Goal: Task Accomplishment & Management: Manage account settings

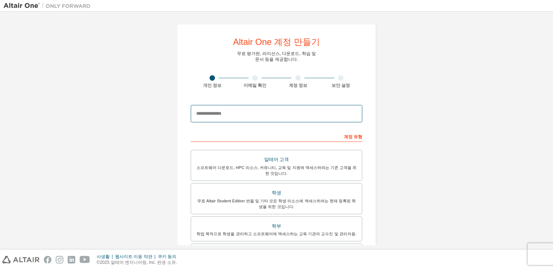
click at [237, 111] on input "email" at bounding box center [277, 113] width 172 height 17
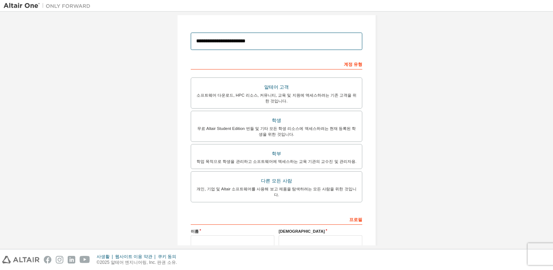
scroll to position [109, 0]
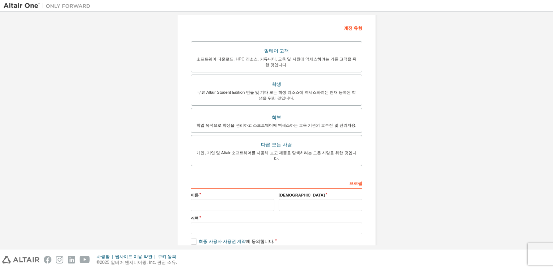
type input "**********"
click at [237, 201] on input "text" at bounding box center [233, 205] width 84 height 12
type input "*"
type input "**"
click at [306, 199] on input "text" at bounding box center [321, 205] width 84 height 12
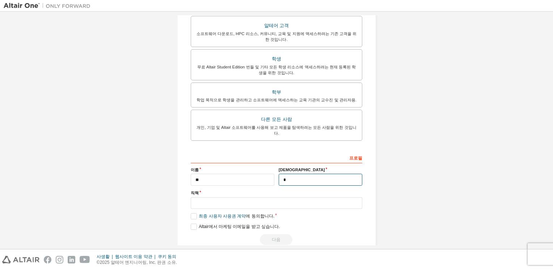
scroll to position [140, 0]
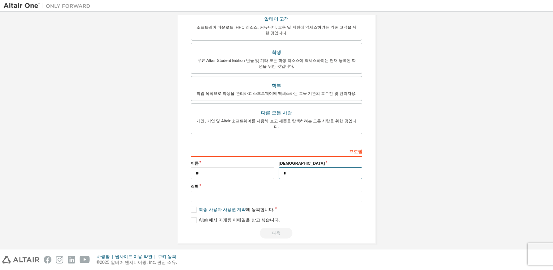
type input "*"
click at [257, 191] on input "text" at bounding box center [277, 197] width 172 height 12
click at [193, 207] on label "최종 사용자 사용권 계약 에 동의합니다." at bounding box center [233, 210] width 84 height 6
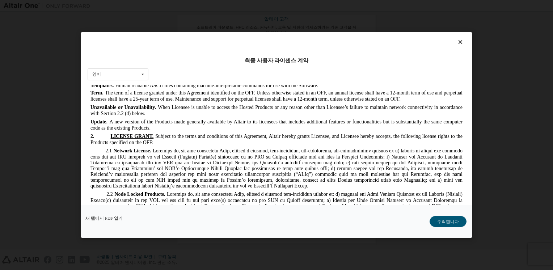
scroll to position [507, 0]
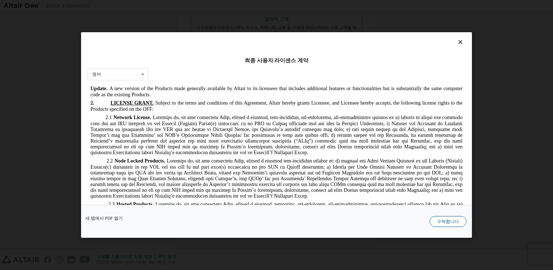
click at [457, 219] on button "수락합니다" at bounding box center [448, 221] width 37 height 11
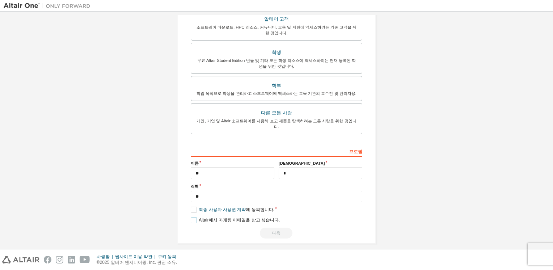
click at [191, 217] on label "Altair에서 마케팅 이메일을 받고 싶습니다." at bounding box center [235, 220] width 89 height 6
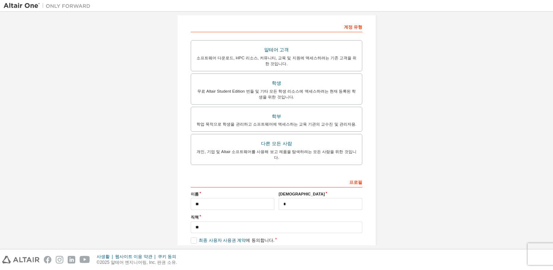
scroll to position [140, 0]
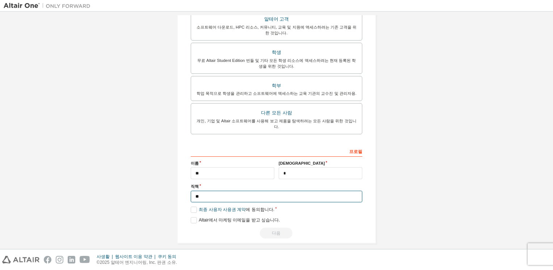
click at [196, 193] on input "**" at bounding box center [277, 197] width 172 height 12
type input "***"
click at [480, 131] on div "**********" at bounding box center [277, 63] width 546 height 377
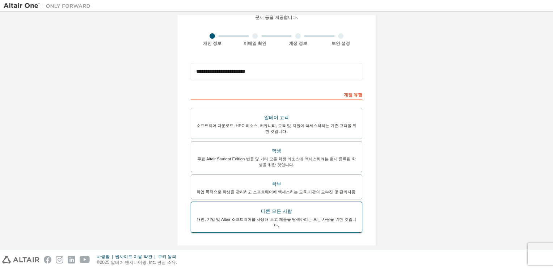
scroll to position [72, 0]
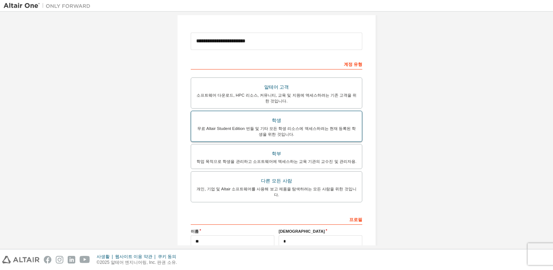
click at [347, 120] on div "학생" at bounding box center [276, 120] width 162 height 10
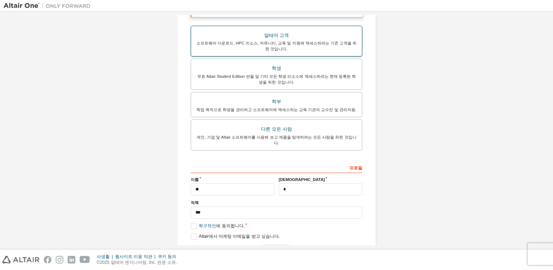
scroll to position [145, 0]
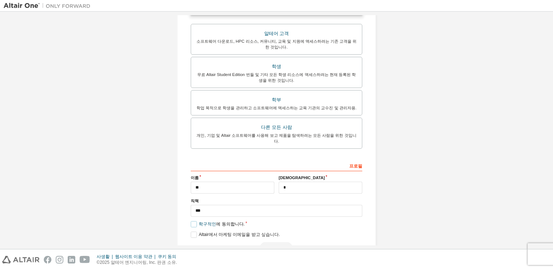
click at [191, 221] on label "학구적인 에 동의합니다." at bounding box center [218, 224] width 54 height 6
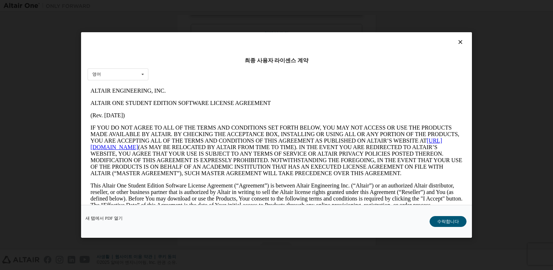
scroll to position [0, 0]
click at [140, 75] on icon at bounding box center [142, 74] width 9 height 11
click at [139, 74] on icon at bounding box center [142, 74] width 9 height 11
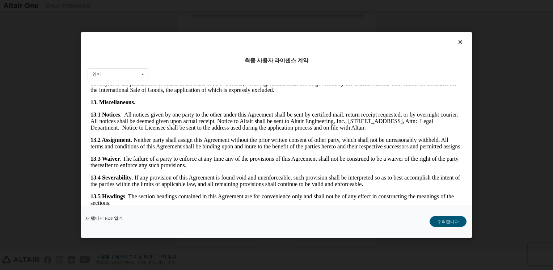
scroll to position [1194, 0]
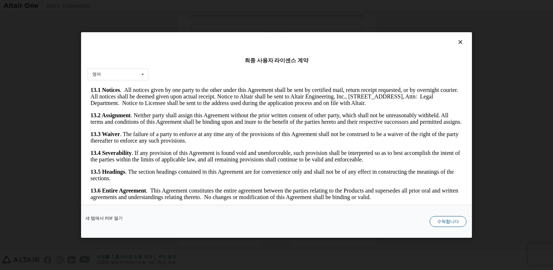
click at [461, 226] on button "수락합니다" at bounding box center [448, 221] width 37 height 11
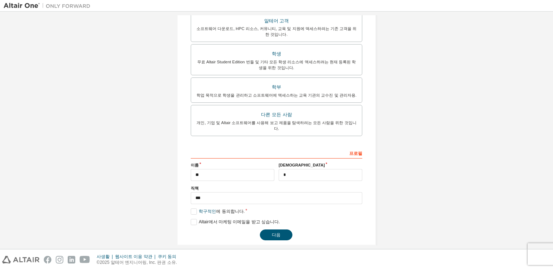
scroll to position [159, 0]
click at [287, 228] on button "다음" at bounding box center [276, 233] width 33 height 11
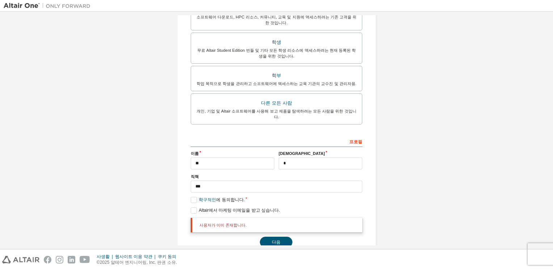
scroll to position [178, 0]
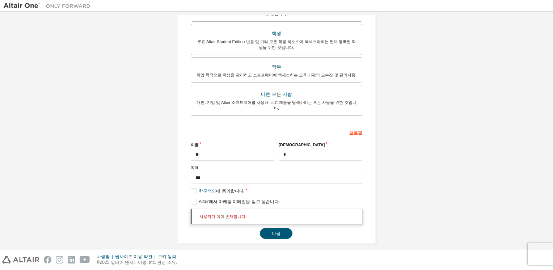
click at [393, 156] on div "**********" at bounding box center [277, 45] width 546 height 415
click at [281, 228] on button "다음" at bounding box center [276, 233] width 33 height 11
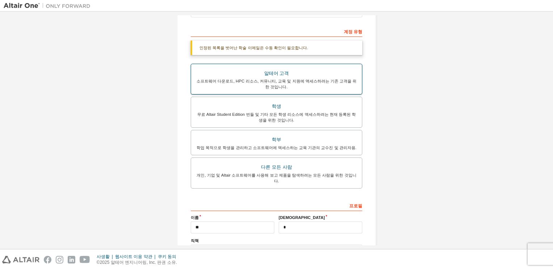
scroll to position [109, 0]
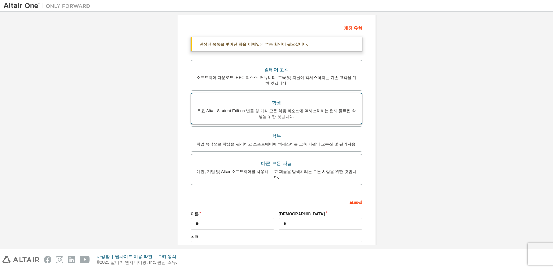
click at [335, 107] on div "학생" at bounding box center [276, 103] width 162 height 10
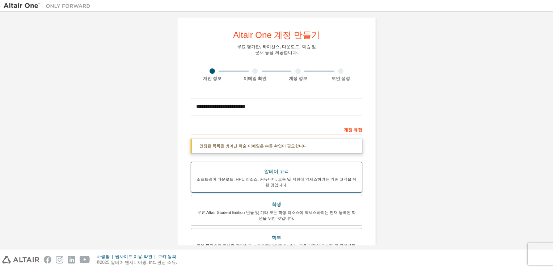
scroll to position [0, 0]
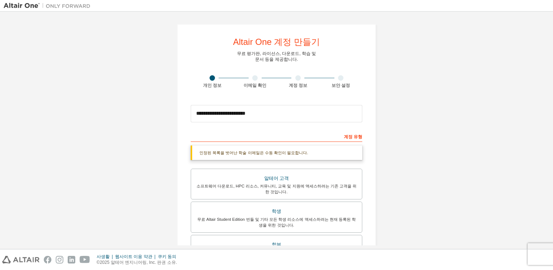
click at [260, 83] on div "이메일 확인" at bounding box center [255, 86] width 43 height 6
drag, startPoint x: 263, startPoint y: 86, endPoint x: 246, endPoint y: 87, distance: 16.7
click at [246, 87] on div "이메일 확인" at bounding box center [255, 86] width 43 height 6
drag, startPoint x: 246, startPoint y: 87, endPoint x: 372, endPoint y: 72, distance: 126.5
click at [372, 72] on div "**********" at bounding box center [276, 223] width 199 height 398
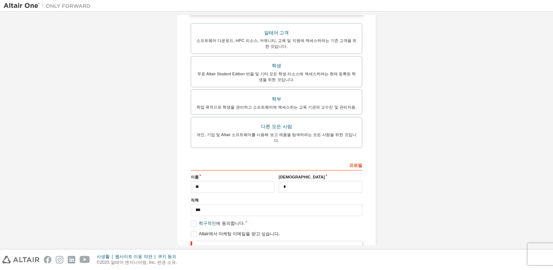
scroll to position [178, 0]
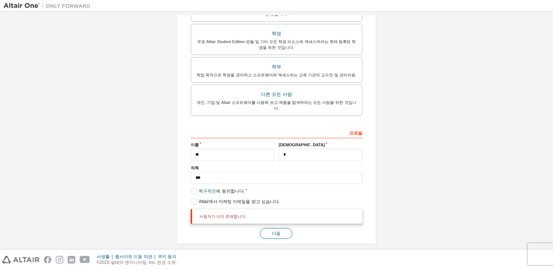
click at [277, 228] on button "다음" at bounding box center [276, 233] width 33 height 11
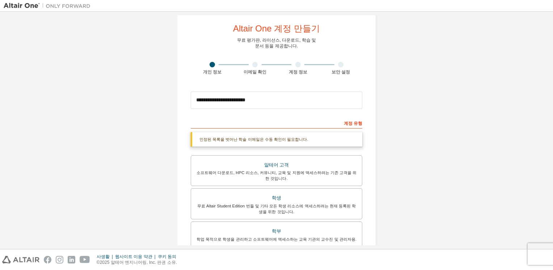
scroll to position [0, 0]
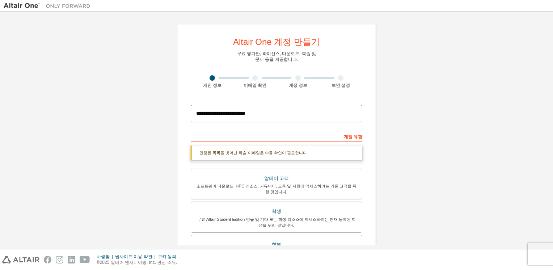
click at [288, 116] on input "**********" at bounding box center [277, 113] width 172 height 17
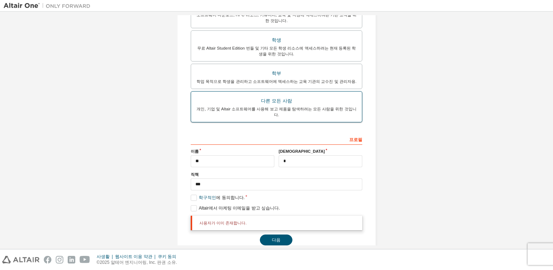
scroll to position [178, 0]
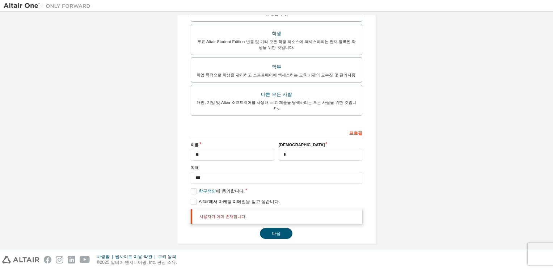
click at [280, 209] on div "사용자가 이미 존재합니다." at bounding box center [277, 216] width 172 height 14
click at [277, 228] on button "다음" at bounding box center [276, 233] width 33 height 11
click at [280, 228] on button "다음" at bounding box center [276, 233] width 33 height 11
click at [278, 228] on button "다음" at bounding box center [276, 233] width 33 height 11
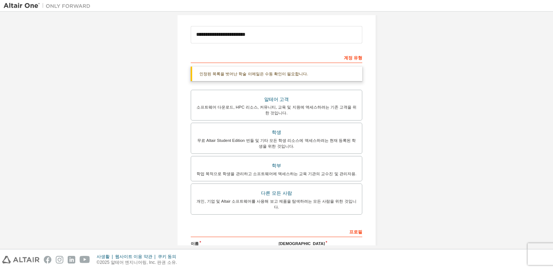
scroll to position [0, 0]
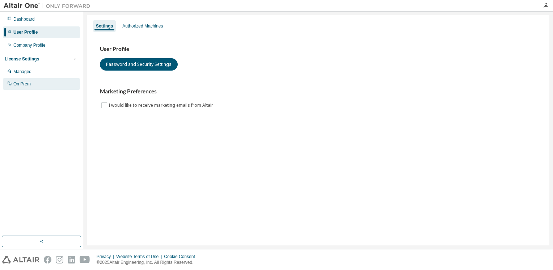
click at [46, 86] on div "On Prem" at bounding box center [41, 84] width 77 height 12
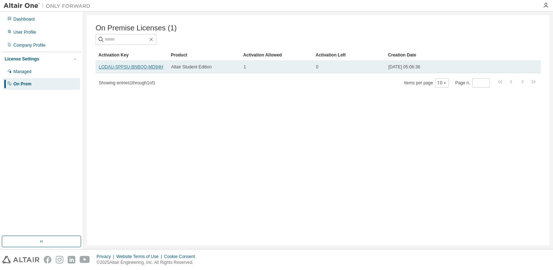
click at [124, 68] on link "LODAU-SPPSU-BNBQQ-MD94H" at bounding box center [131, 66] width 64 height 5
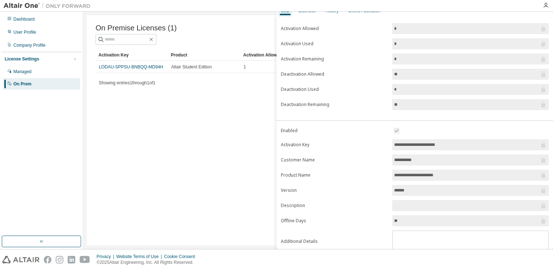
scroll to position [62, 0]
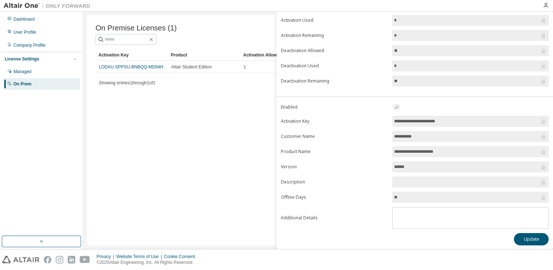
drag, startPoint x: 468, startPoint y: 120, endPoint x: 371, endPoint y: 121, distance: 96.6
click at [371, 121] on form "**********" at bounding box center [415, 166] width 268 height 126
drag, startPoint x: 371, startPoint y: 121, endPoint x: 338, endPoint y: 140, distance: 38.4
click at [338, 140] on form "**********" at bounding box center [415, 166] width 268 height 126
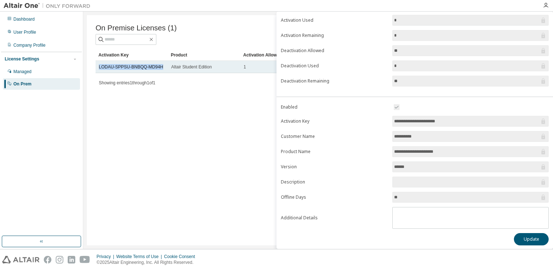
drag, startPoint x: 96, startPoint y: 70, endPoint x: 159, endPoint y: 65, distance: 63.9
click at [159, 65] on td "LODAU-SPPSU-BNBQQ-MD94H" at bounding box center [132, 67] width 72 height 12
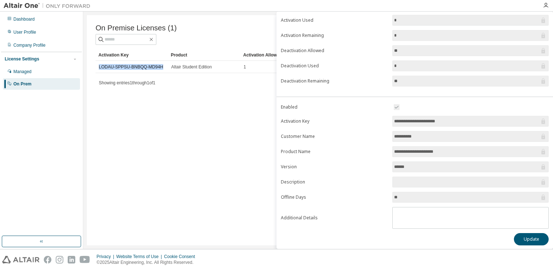
copy link "LODAU-SPPSU-BNBQQ-MD94H"
click at [243, 145] on div "On Premise Licenses (1) Clear Load Save Save As Field Operator Value Select fil…" at bounding box center [318, 130] width 463 height 230
click at [207, 147] on div "On Premise Licenses (1) Clear Load Save Save As Field Operator Value Select fil…" at bounding box center [318, 130] width 463 height 230
click at [515, 238] on button "Update" at bounding box center [531, 239] width 35 height 12
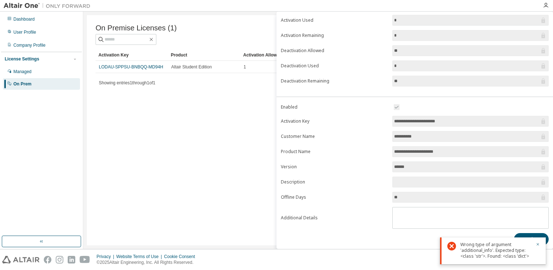
scroll to position [0, 0]
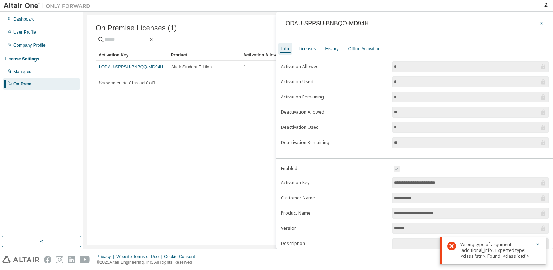
click at [539, 25] on icon "button" at bounding box center [541, 23] width 5 height 6
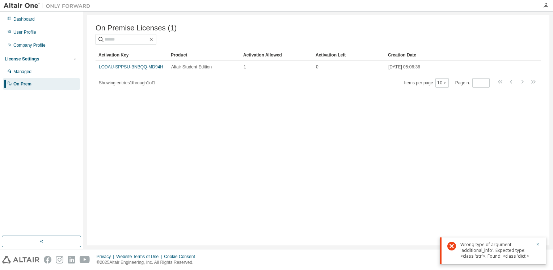
click at [536, 244] on icon "button" at bounding box center [538, 244] width 4 height 4
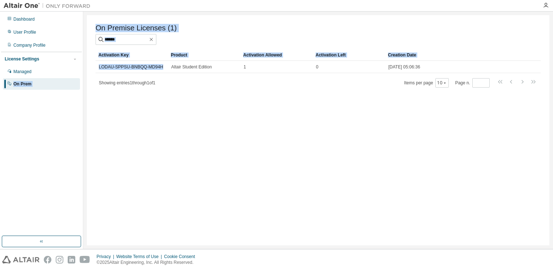
drag, startPoint x: 162, startPoint y: 67, endPoint x: 81, endPoint y: 70, distance: 80.8
click at [81, 70] on div "Dashboard User Profile Company Profile License Settings Managed On Prem On Prem…" at bounding box center [276, 130] width 553 height 237
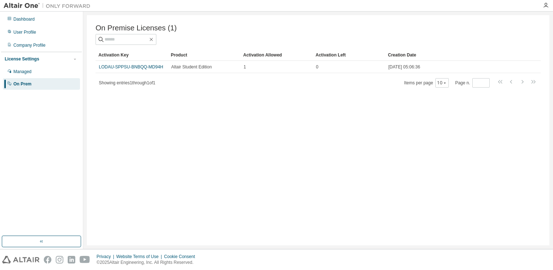
drag, startPoint x: 81, startPoint y: 70, endPoint x: 173, endPoint y: 81, distance: 92.5
click at [173, 81] on div "Showing entries 1 through 1 of 1 Items per page 10 Page n. *" at bounding box center [318, 82] width 445 height 10
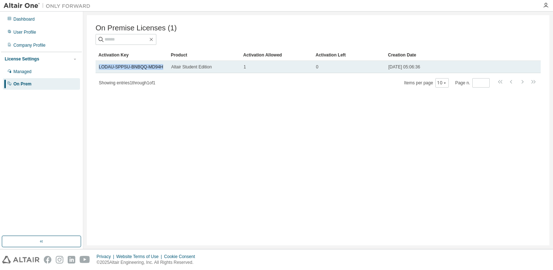
drag, startPoint x: 160, startPoint y: 67, endPoint x: 97, endPoint y: 71, distance: 63.1
click at [97, 71] on td "LODAU-SPPSU-BNBQQ-MD94H" at bounding box center [132, 67] width 72 height 12
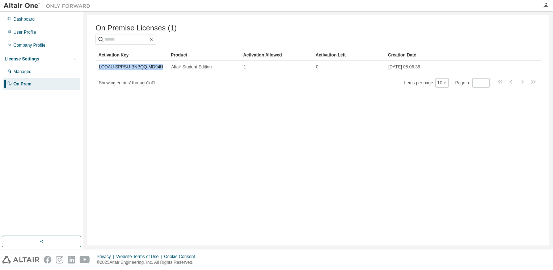
copy link "LODAU-SPPSU-BNBQQ-MD94H"
click at [162, 88] on div "Showing entries 1 through 1 of 1 Items per page 10 Page n. *" at bounding box center [318, 82] width 445 height 10
drag, startPoint x: 162, startPoint y: 69, endPoint x: 93, endPoint y: 72, distance: 69.9
click at [93, 72] on div "On Premise Licenses (1) Clear Load Save Save As Field Operator Value Select fil…" at bounding box center [318, 130] width 463 height 230
drag, startPoint x: 93, startPoint y: 72, endPoint x: 181, endPoint y: 104, distance: 93.9
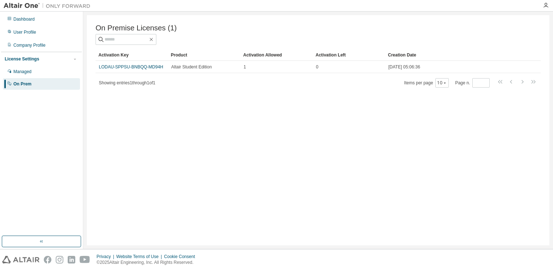
click at [181, 104] on div "On Premise Licenses (1) Clear Load Save Save As Field Operator Value Select fil…" at bounding box center [318, 130] width 463 height 230
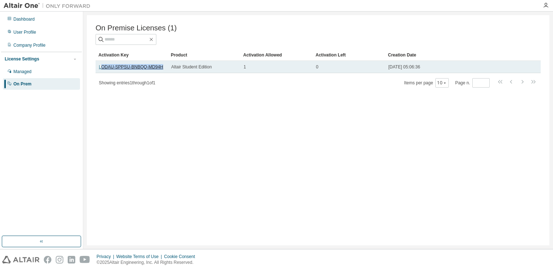
drag, startPoint x: 161, startPoint y: 67, endPoint x: 100, endPoint y: 68, distance: 60.8
click at [100, 68] on div "LODAU-SPPSU-BNBQQ-MD94H" at bounding box center [132, 67] width 66 height 6
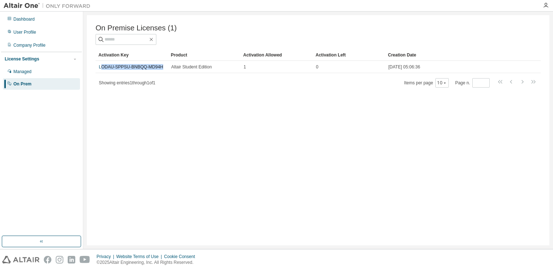
copy link "ODAU-SPPSU-BNBQQ-MD94H"
click at [144, 100] on div "On Premise Licenses (1) Clear Load Save Save As Field Operator Value Select fil…" at bounding box center [318, 130] width 463 height 230
click at [127, 84] on span "Showing entries 1 through 1 of 1" at bounding box center [127, 82] width 56 height 5
drag, startPoint x: 127, startPoint y: 84, endPoint x: 155, endPoint y: 93, distance: 28.7
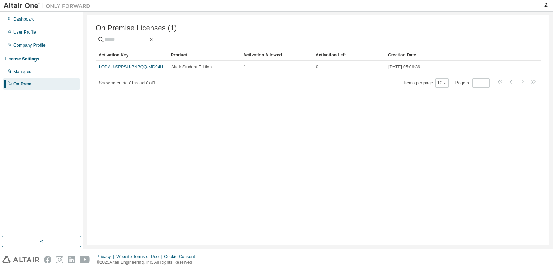
click at [172, 102] on div "On Premise Licenses (1) Clear Load Save Save As Field Operator Value Select fil…" at bounding box center [318, 130] width 463 height 230
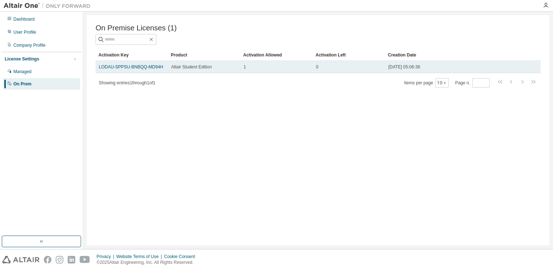
click at [252, 69] on div "1" at bounding box center [277, 67] width 66 height 6
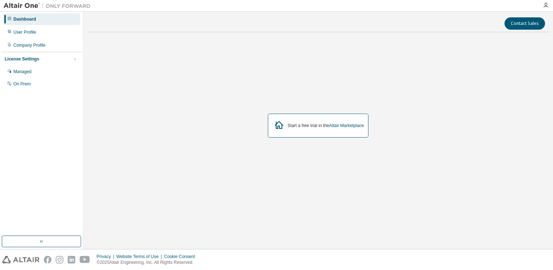
click at [302, 124] on div "Start a free trial in the Altair Marketplace" at bounding box center [326, 126] width 76 height 6
click at [13, 32] on div "User Profile" at bounding box center [41, 32] width 77 height 12
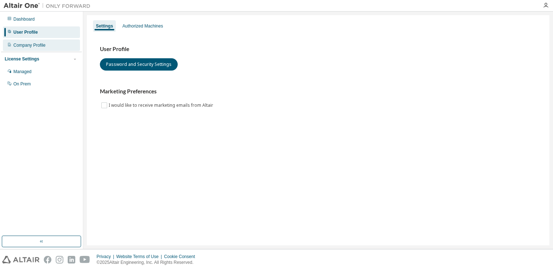
click at [53, 41] on div "Company Profile" at bounding box center [41, 45] width 77 height 12
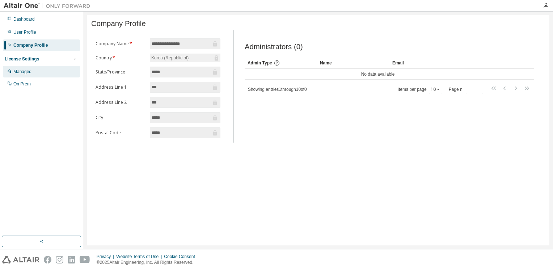
click at [46, 73] on div "Managed" at bounding box center [41, 72] width 77 height 12
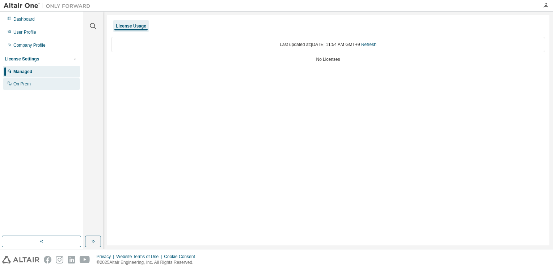
click at [58, 83] on div "On Prem" at bounding box center [41, 84] width 77 height 12
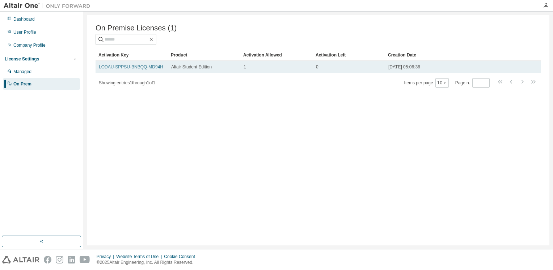
click at [100, 69] on link "LODAU-SPPSU-BNBQQ-MD94H" at bounding box center [131, 66] width 64 height 5
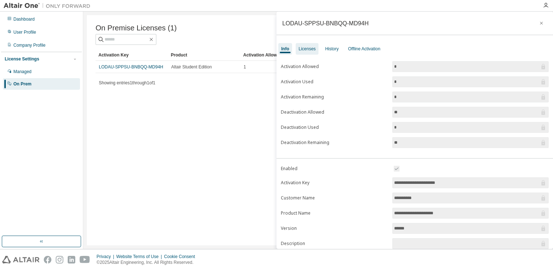
click at [309, 46] on div "Licenses" at bounding box center [307, 49] width 17 height 6
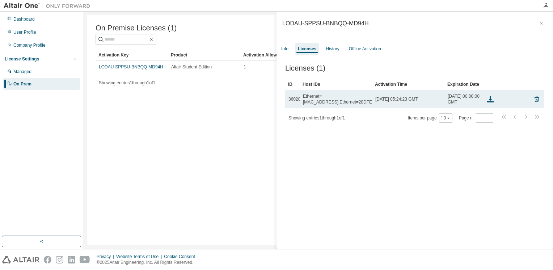
click at [412, 102] on span "Wed, 05 Mar 2025 05:24:23 GMT" at bounding box center [396, 99] width 43 height 6
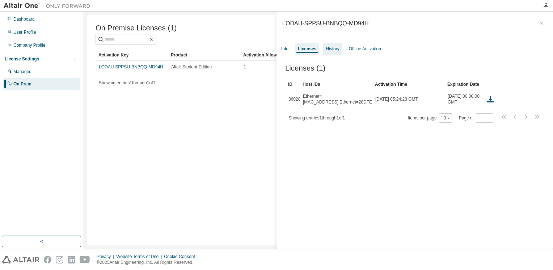
click at [335, 47] on div "History" at bounding box center [332, 49] width 13 height 6
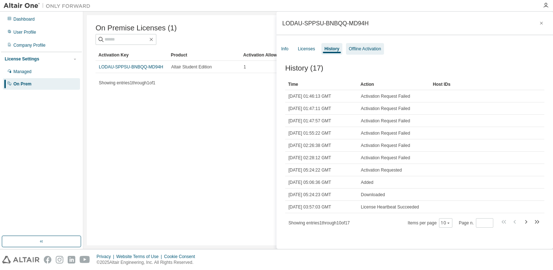
click at [359, 46] on div "Offline Activation" at bounding box center [365, 49] width 32 height 6
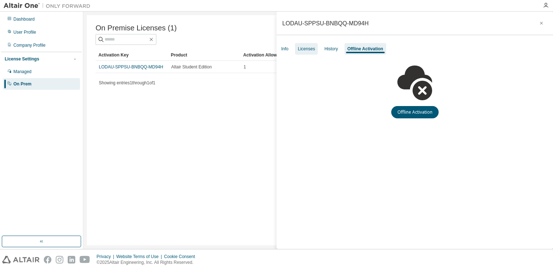
click at [305, 50] on div "Licenses" at bounding box center [306, 49] width 17 height 6
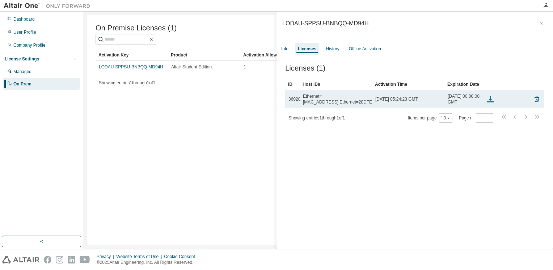
click at [491, 102] on icon at bounding box center [490, 99] width 9 height 9
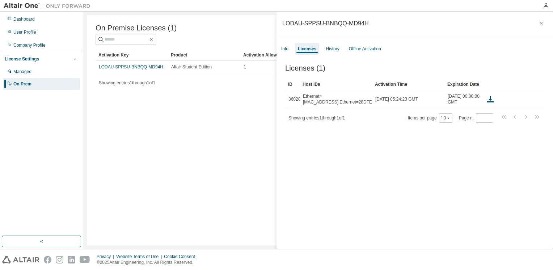
click at [232, 134] on div "On Premise Licenses (1) Clear Load Save Save As Field Operator Value Select fil…" at bounding box center [318, 130] width 463 height 230
click at [326, 49] on div "History" at bounding box center [332, 49] width 13 height 6
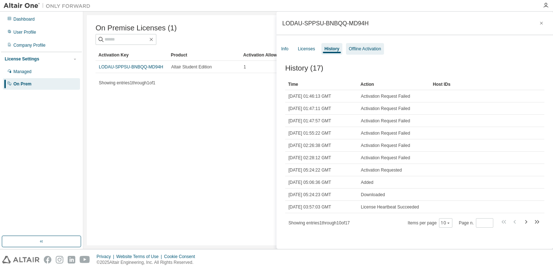
click at [364, 46] on div "Offline Activation" at bounding box center [365, 49] width 38 height 12
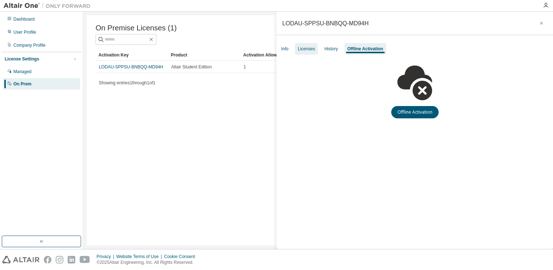
click at [308, 50] on div "Licenses" at bounding box center [306, 49] width 17 height 6
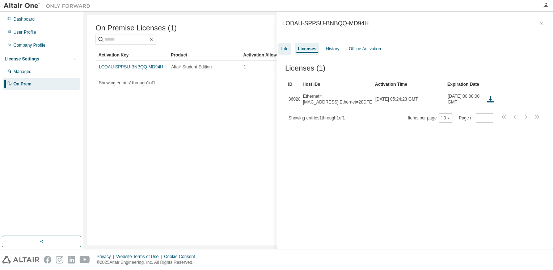
click at [289, 50] on div "Info" at bounding box center [284, 49] width 13 height 12
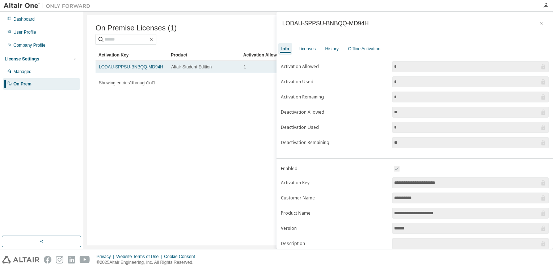
click at [181, 69] on span "Altair Student Edition" at bounding box center [191, 67] width 41 height 6
click at [135, 72] on td "LODAU-SPPSU-BNBQQ-MD94H" at bounding box center [132, 67] width 72 height 12
click at [198, 70] on span "Altair Student Edition" at bounding box center [191, 67] width 41 height 6
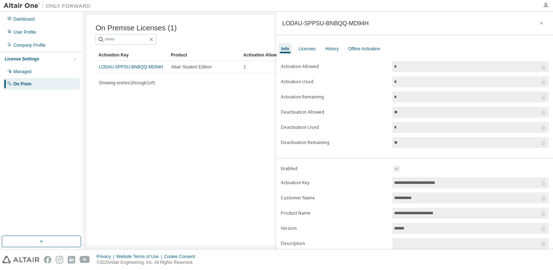
click at [206, 125] on div "On Premise Licenses (1) Clear Load Save Save As Field Operator Value Select fil…" at bounding box center [318, 130] width 463 height 230
click at [539, 23] on icon "button" at bounding box center [541, 23] width 5 height 6
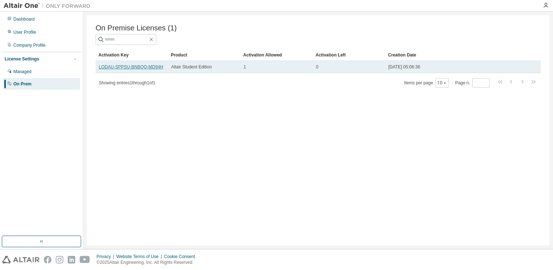
click at [143, 66] on link "LODAU-SPPSU-BNBQQ-MD94H" at bounding box center [131, 66] width 64 height 5
